Goal: Contribute content: Contribute content

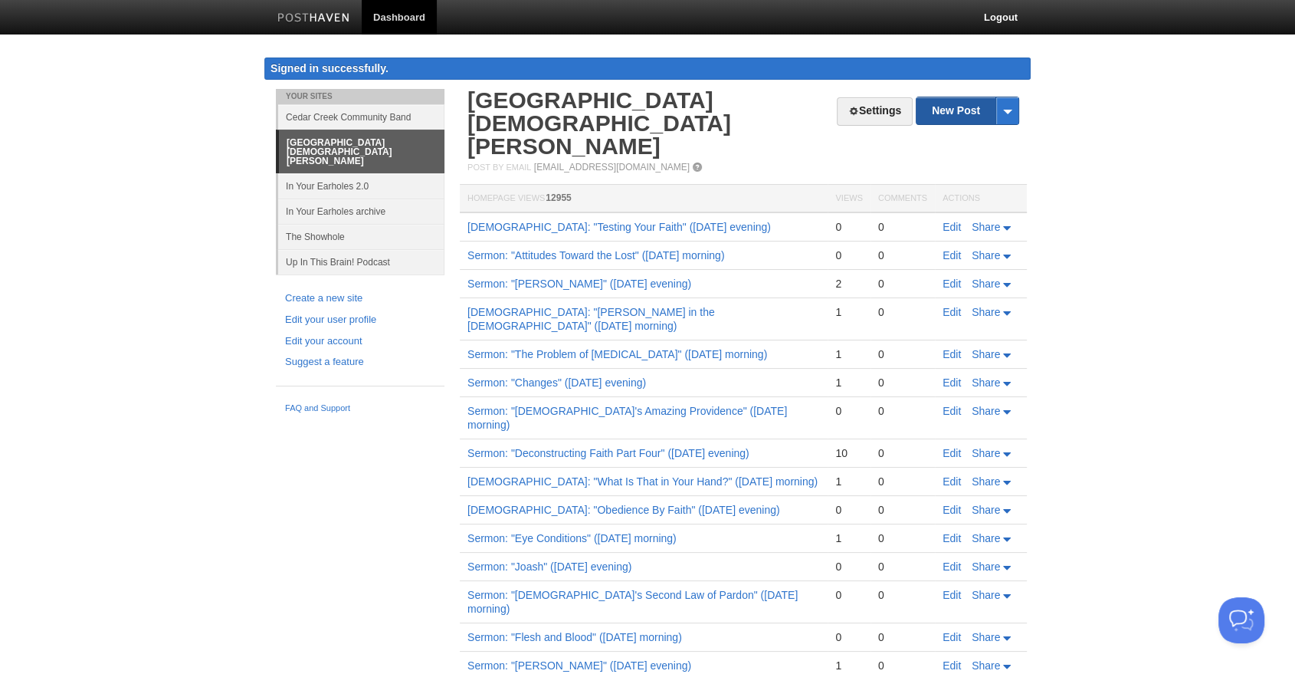
click at [950, 116] on link "New Post" at bounding box center [968, 110] width 102 height 27
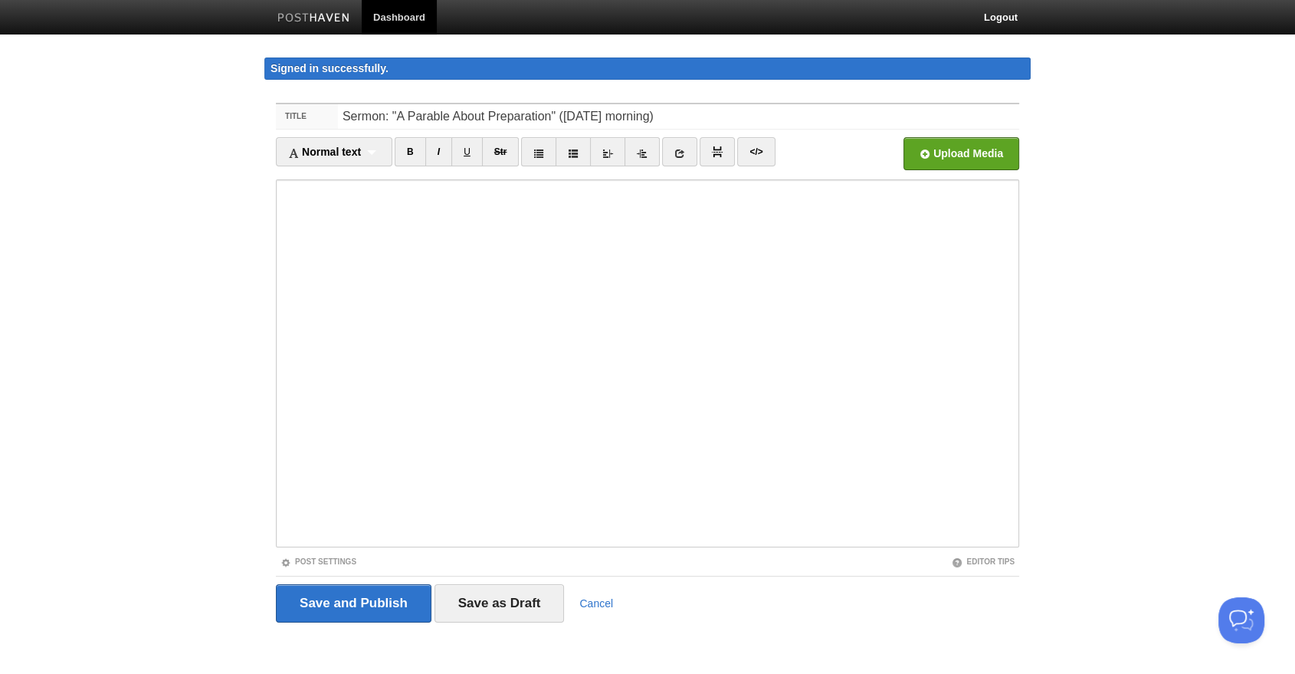
type input "Sermon: "A Parable About Preparation" ([DATE] morning)"
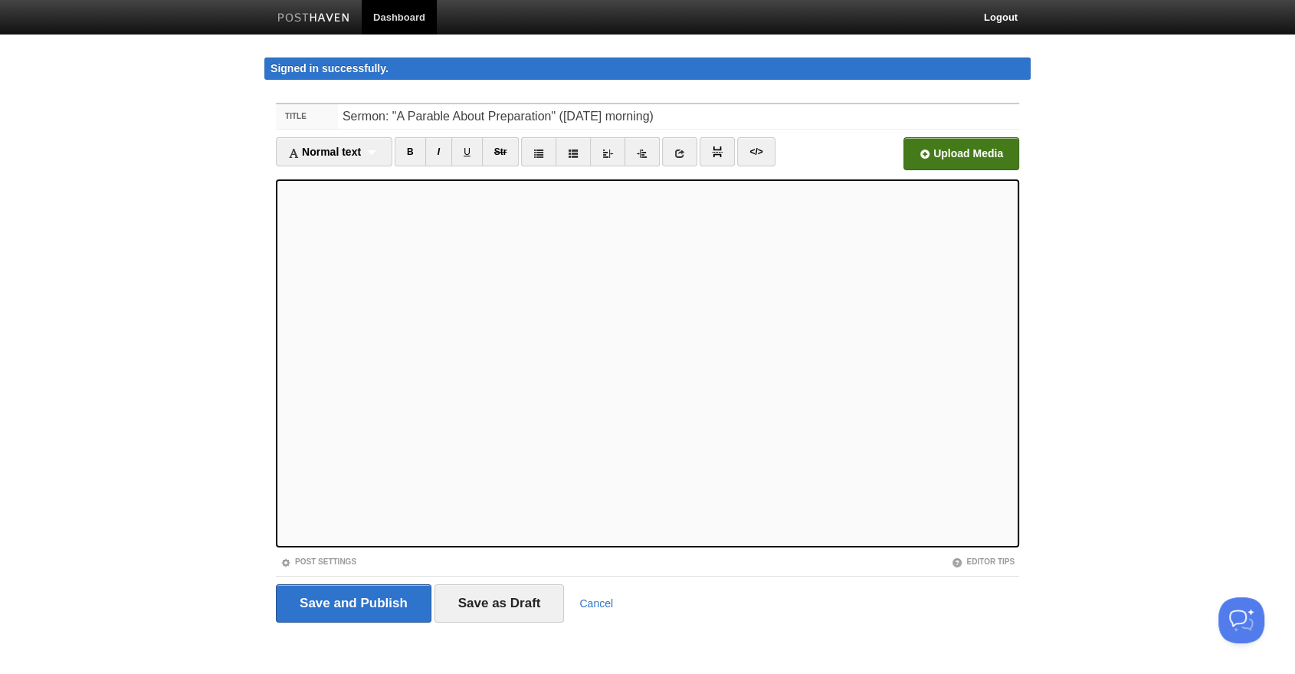
click at [944, 149] on input "file" at bounding box center [499, 158] width 1161 height 78
click at [321, 557] on link "Post Settings" at bounding box center [319, 561] width 76 height 8
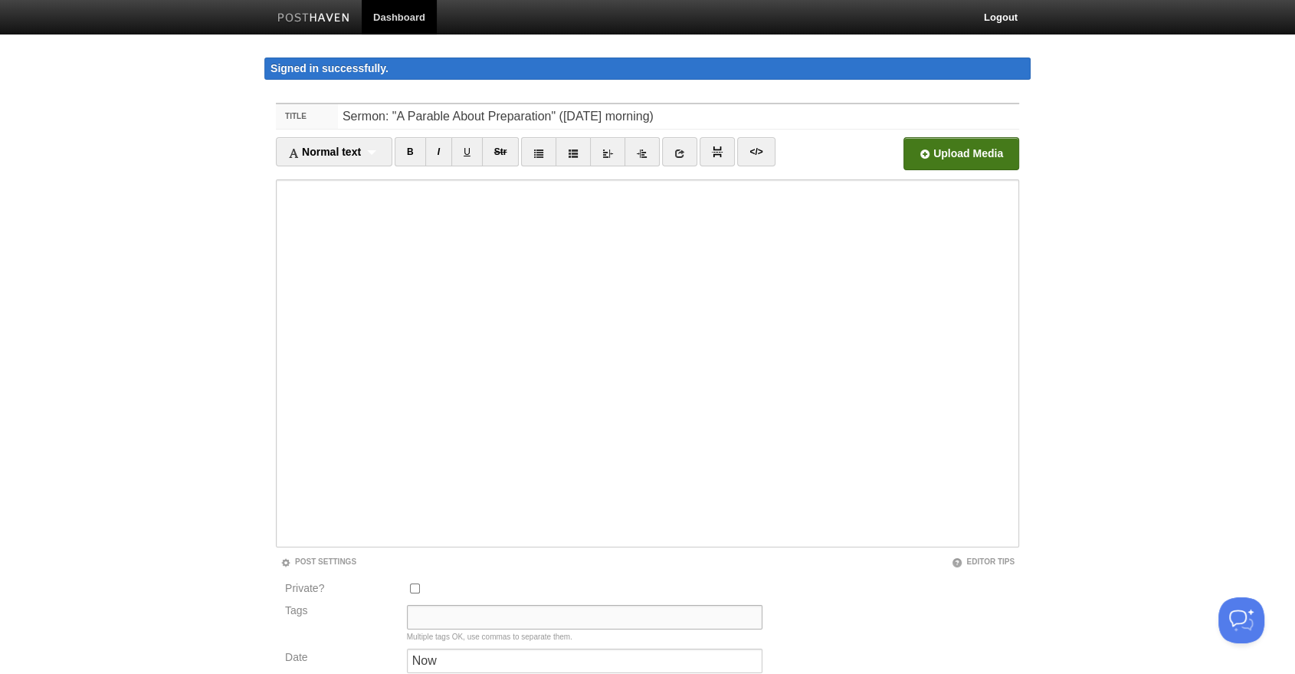
click at [437, 612] on input "Tags" at bounding box center [585, 617] width 356 height 25
type input "Sermon Audio, [PERSON_NAME]"
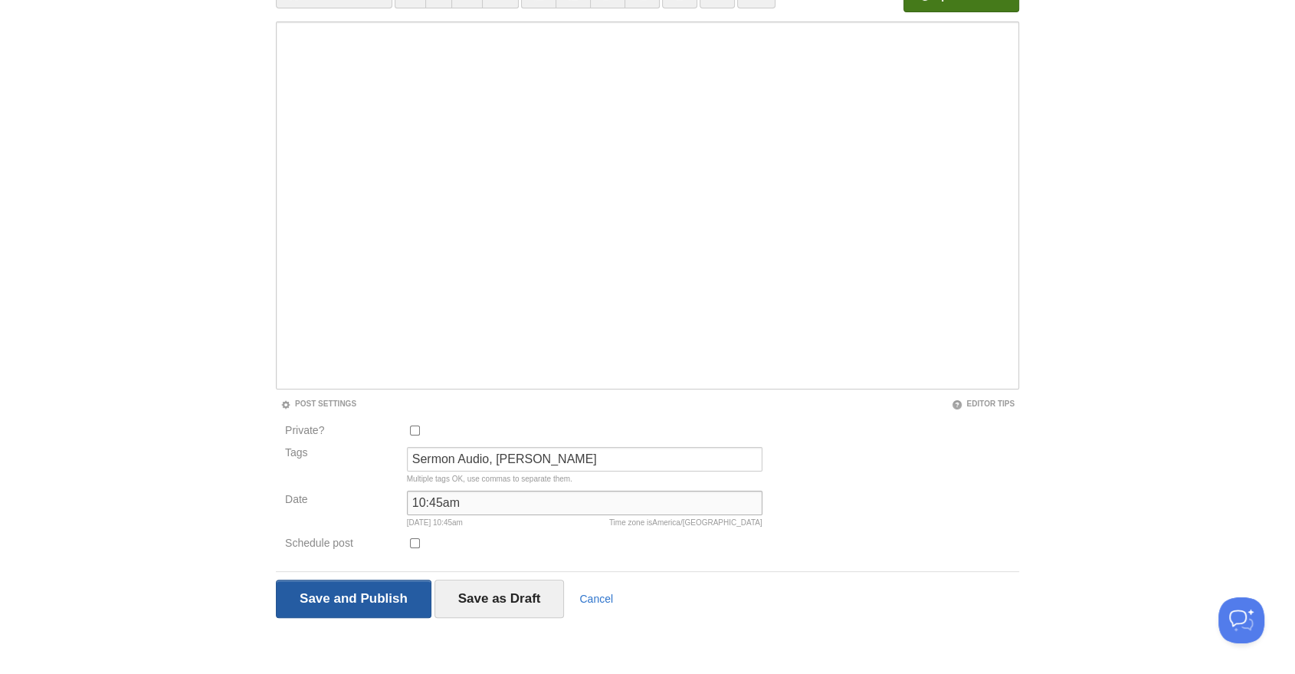
type input "10:45am"
click at [373, 588] on input "Save and Publish" at bounding box center [354, 598] width 156 height 38
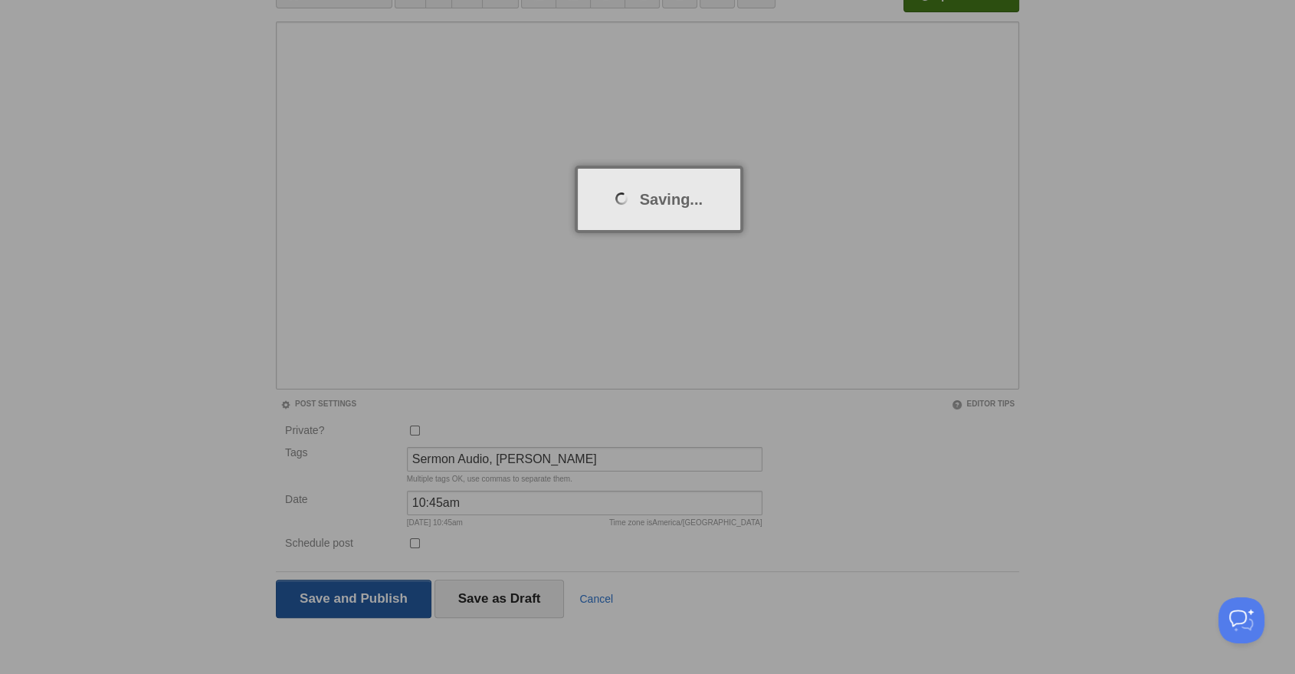
scroll to position [88, 0]
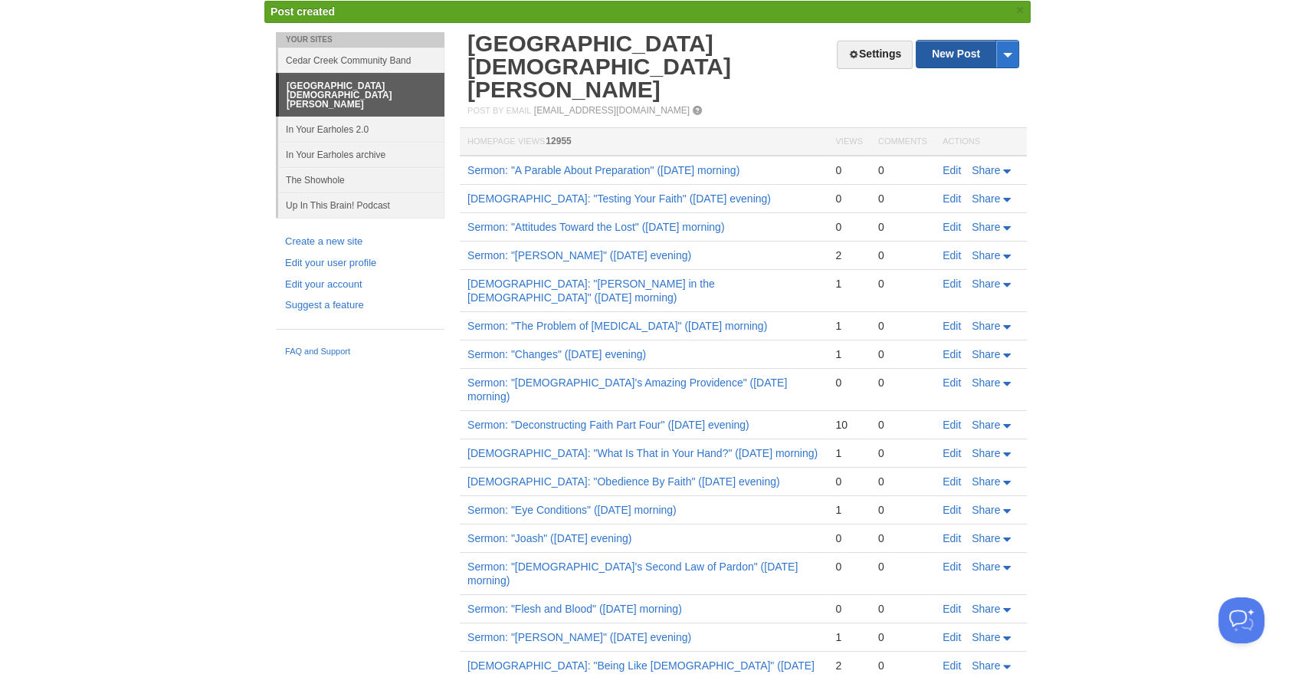
click at [959, 47] on link "New Post" at bounding box center [968, 54] width 102 height 27
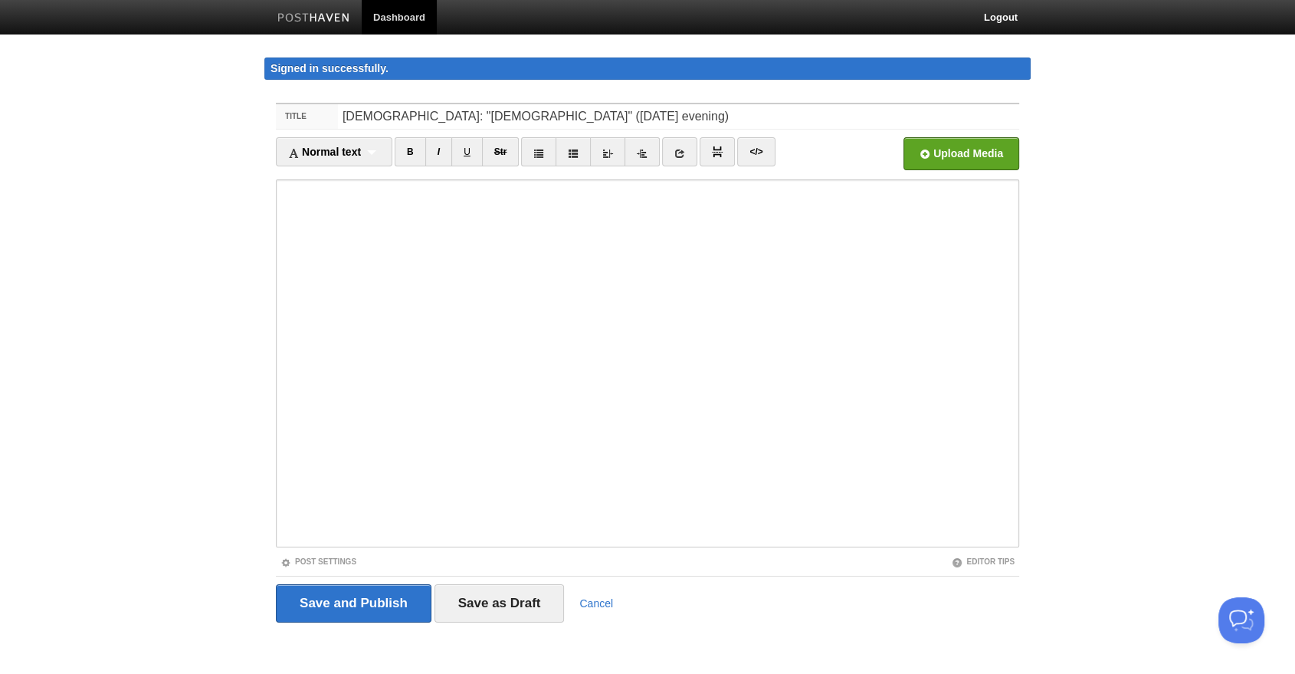
type input "[DEMOGRAPHIC_DATA]: "[DEMOGRAPHIC_DATA]" ([DATE] evening)"
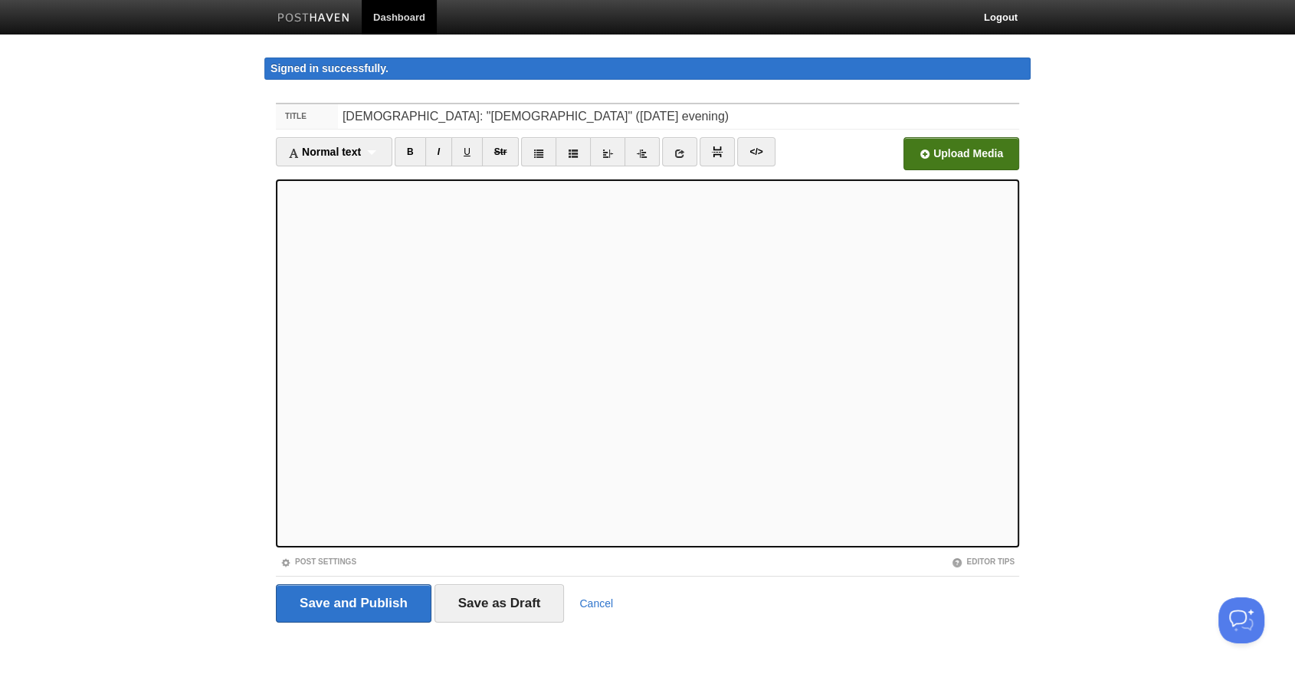
click at [950, 158] on input "file" at bounding box center [499, 158] width 1161 height 78
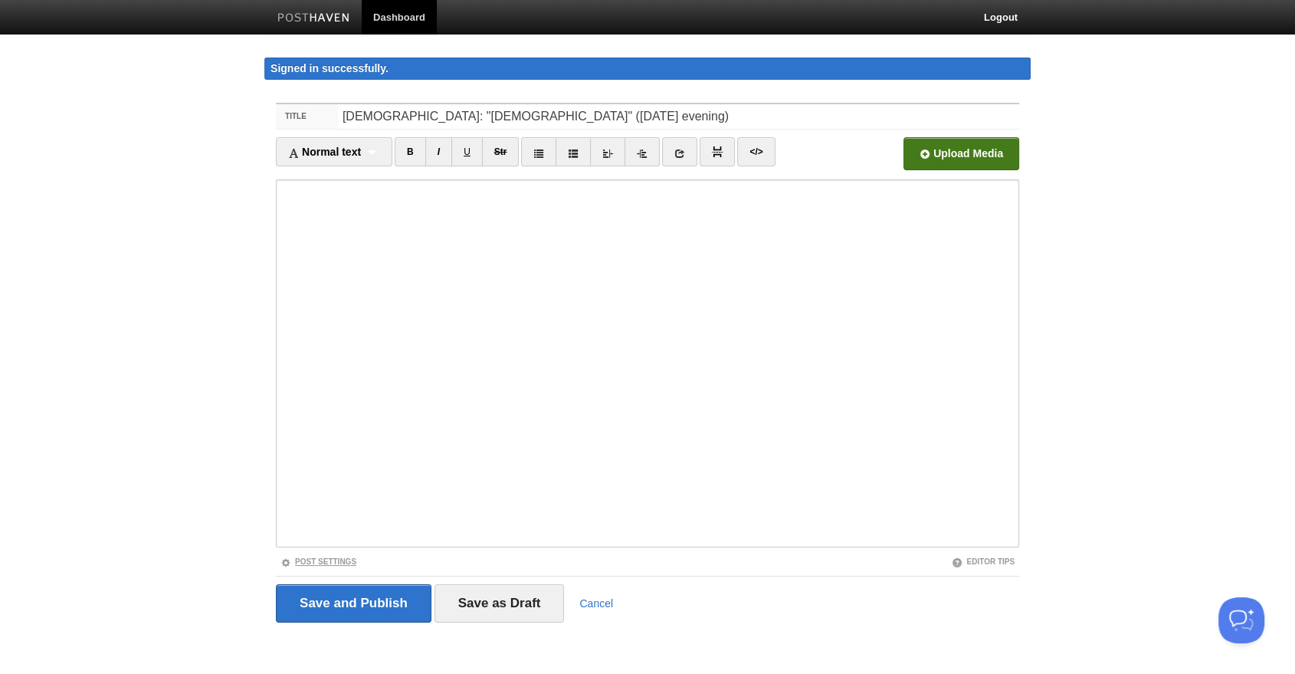
click at [327, 560] on link "Post Settings" at bounding box center [319, 561] width 76 height 8
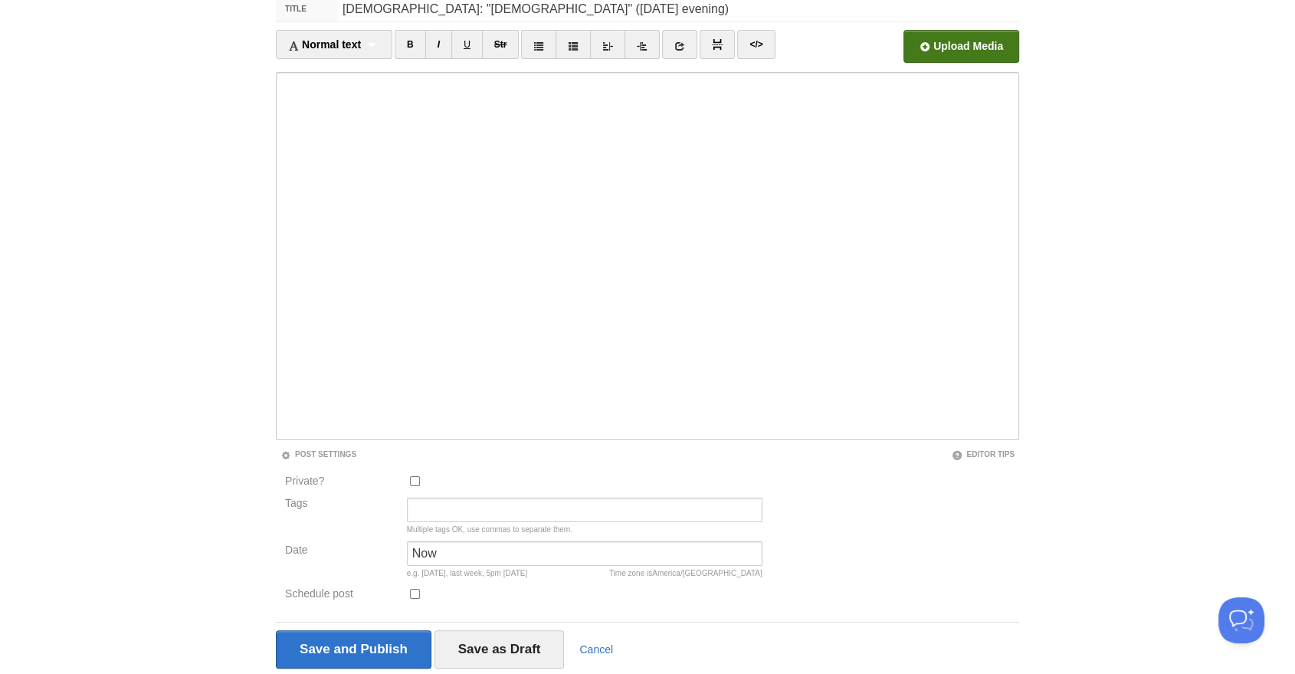
scroll to position [158, 0]
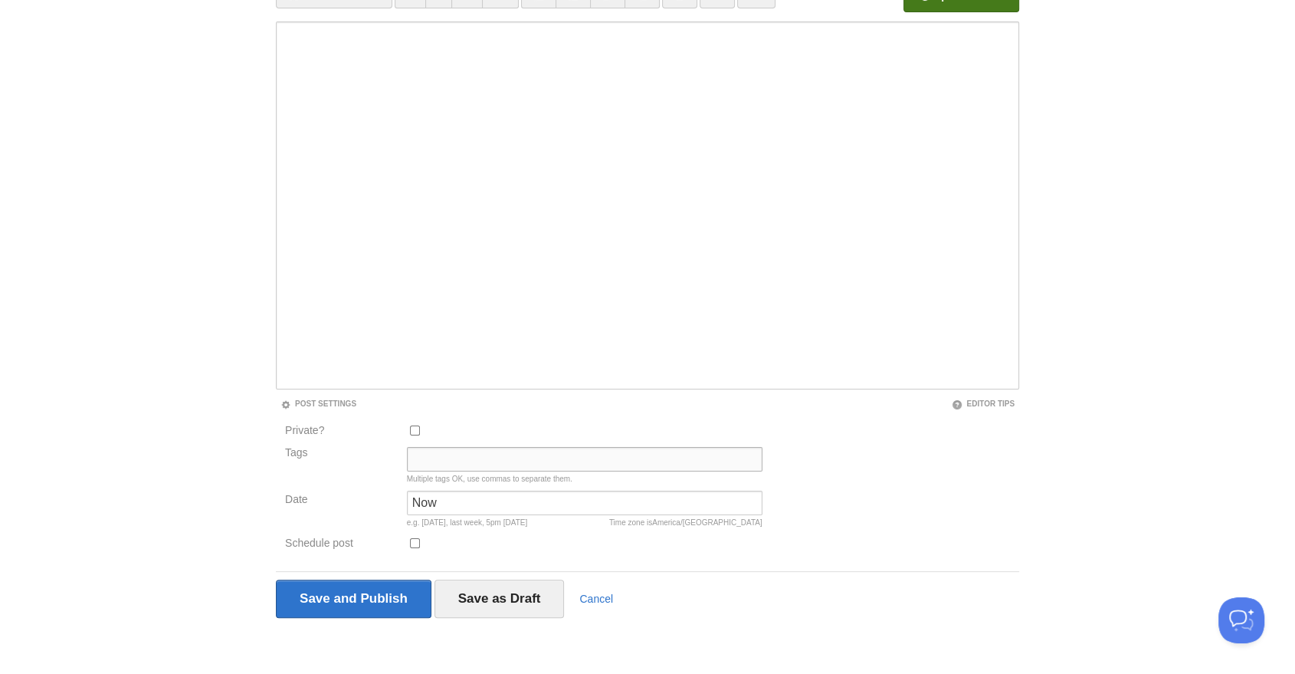
click at [465, 455] on input "Tags" at bounding box center [585, 459] width 356 height 25
paste input "[PERSON_NAME]"
type input "Sermon Audio, [PERSON_NAME]"
type input "5pm"
click at [382, 582] on input "Save and Publish" at bounding box center [354, 598] width 156 height 38
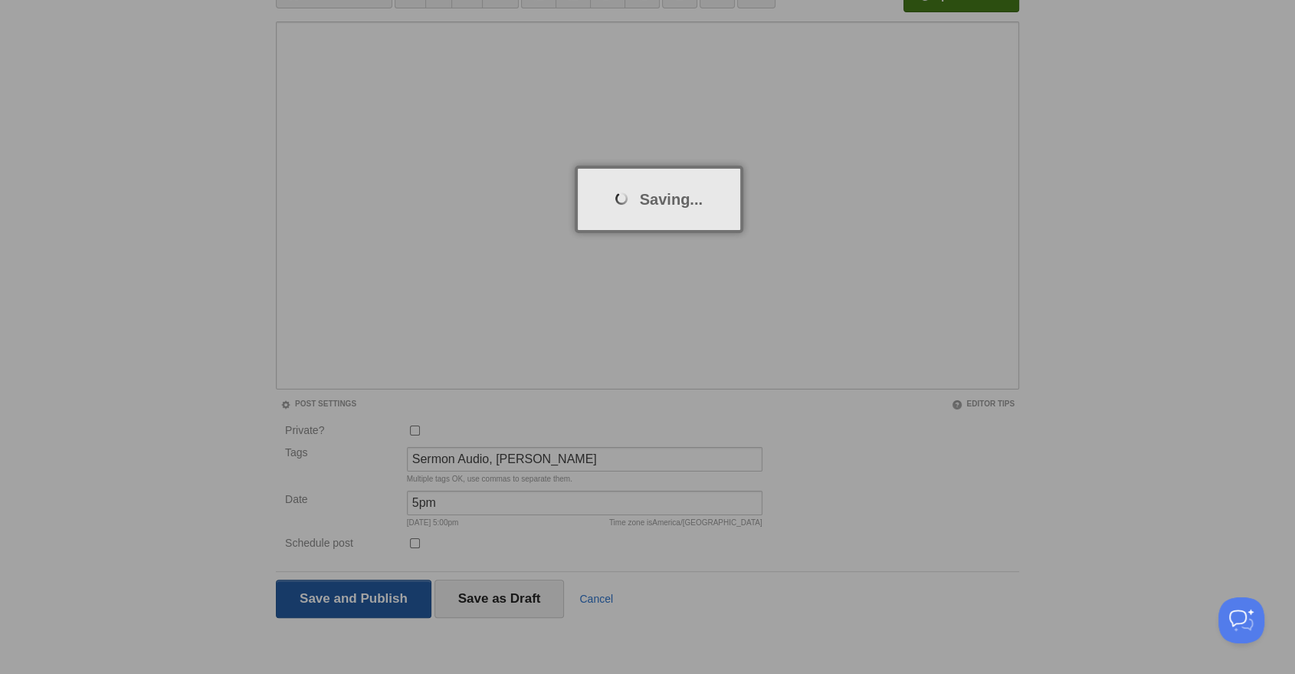
scroll to position [88, 0]
